Goal: Find specific page/section: Find specific page/section

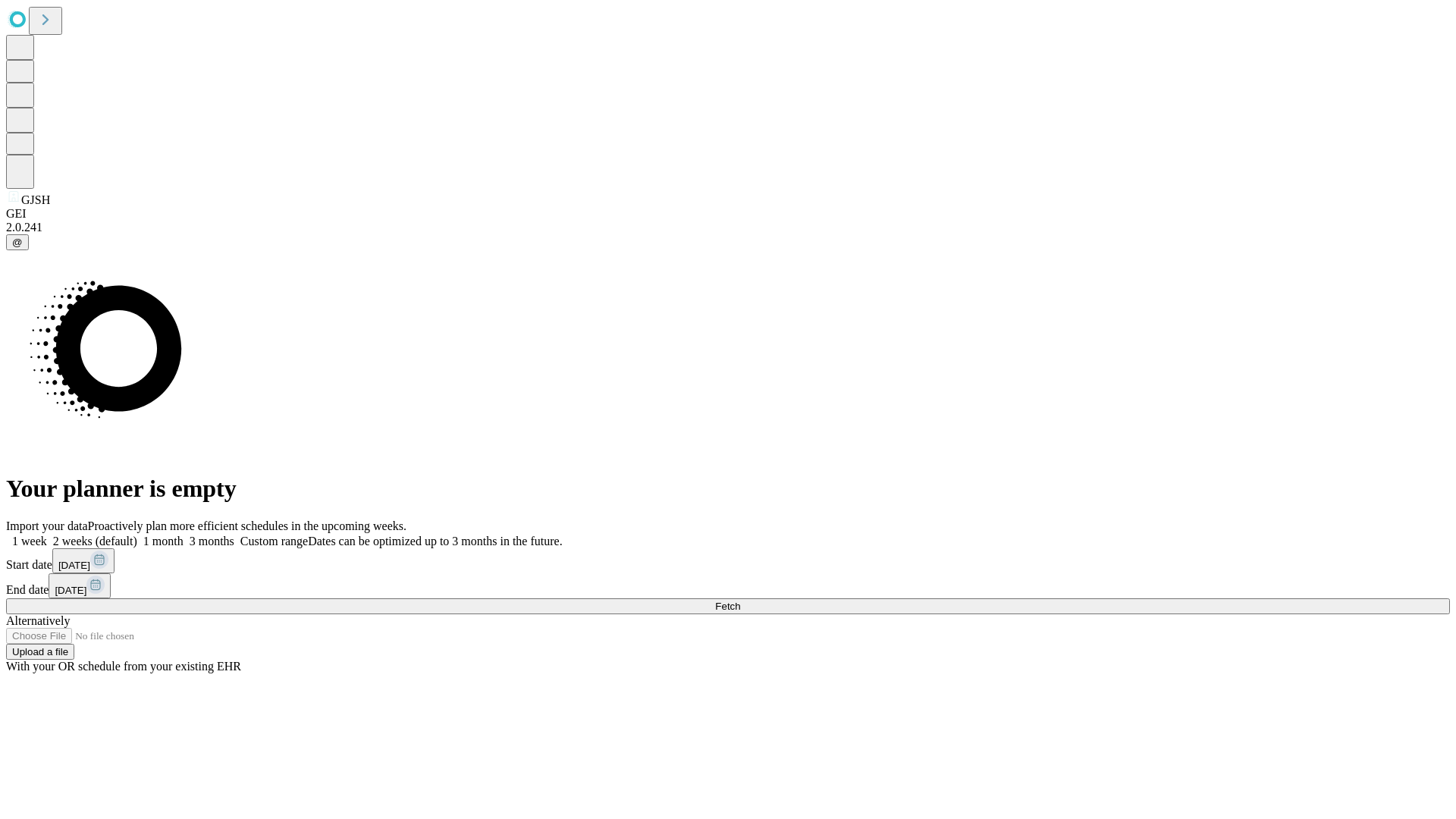
click at [740, 600] on span "Fetch" at bounding box center [727, 606] width 25 height 11
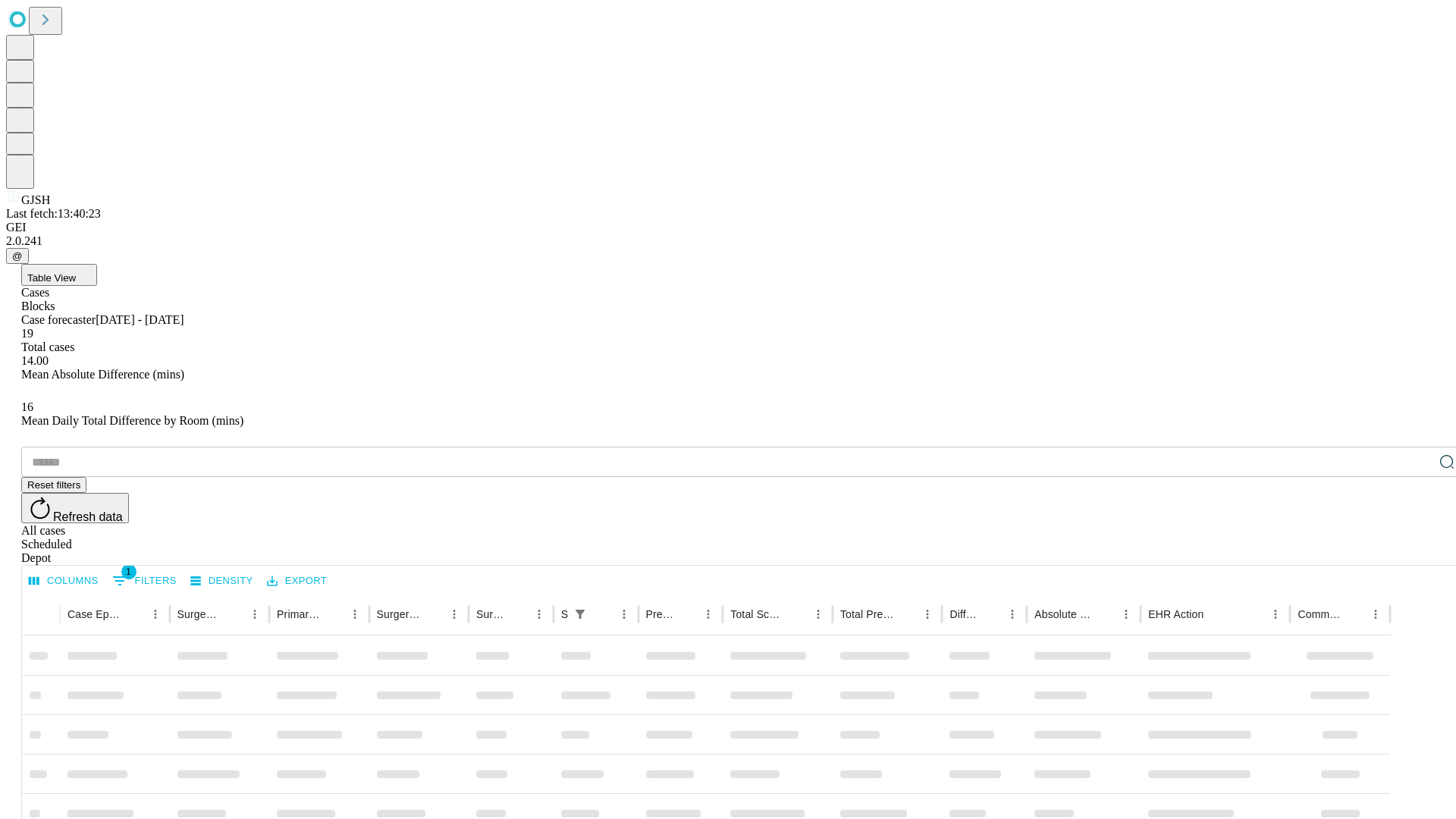
click at [1417, 551] on div "Depot" at bounding box center [743, 558] width 1444 height 14
click at [1293, 524] on div "All cases" at bounding box center [743, 531] width 1444 height 14
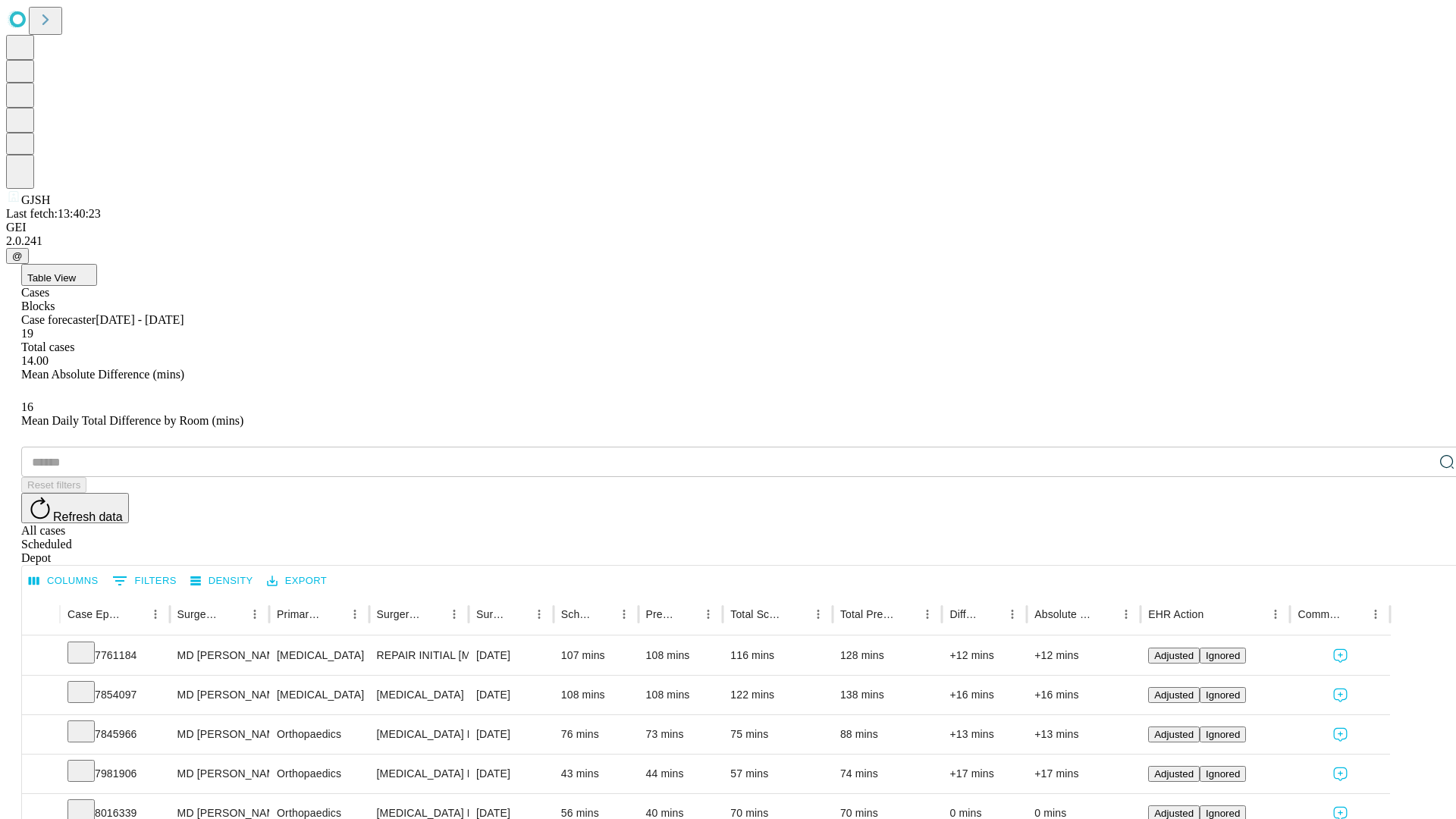
type input "*******"
